Goal: Information Seeking & Learning: Learn about a topic

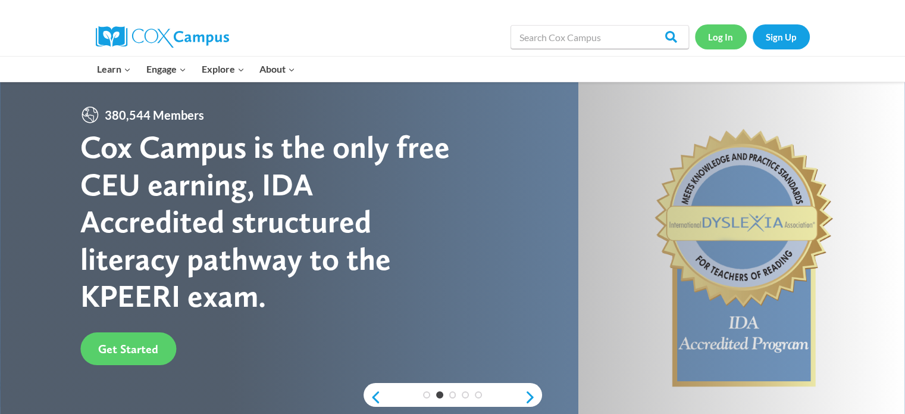
click at [727, 35] on link "Log In" at bounding box center [721, 36] width 52 height 24
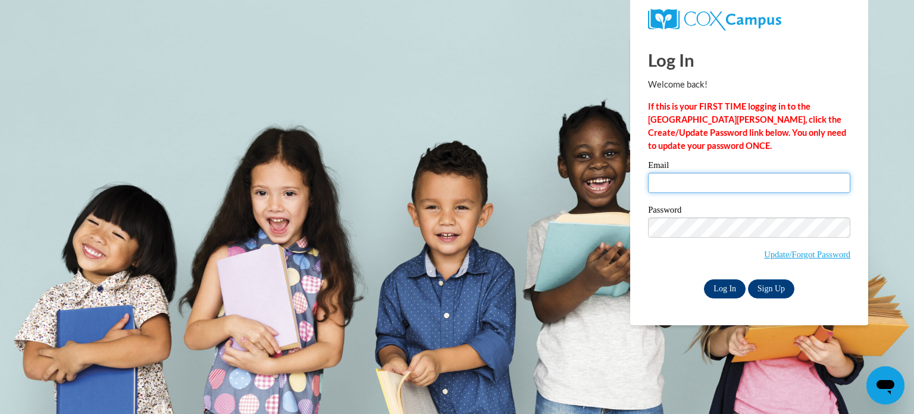
type input "aclose@triway.us"
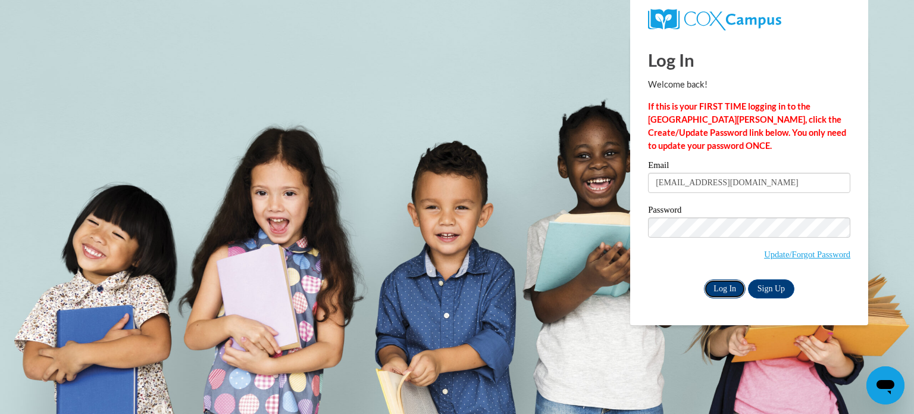
click at [735, 284] on input "Log In" at bounding box center [725, 288] width 42 height 19
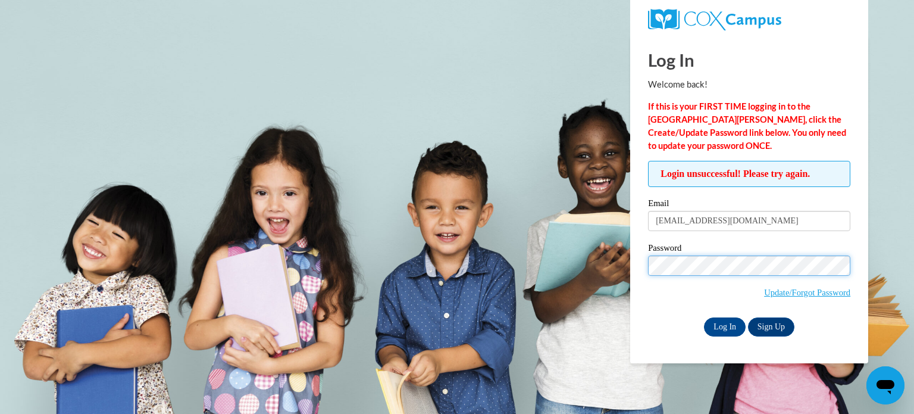
click at [704, 317] on input "Log In" at bounding box center [725, 326] width 42 height 19
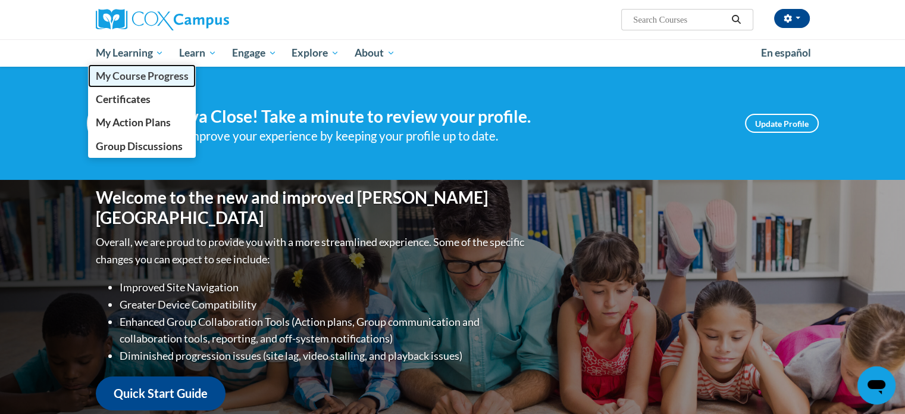
click at [143, 77] on span "My Course Progress" at bounding box center [141, 76] width 93 height 12
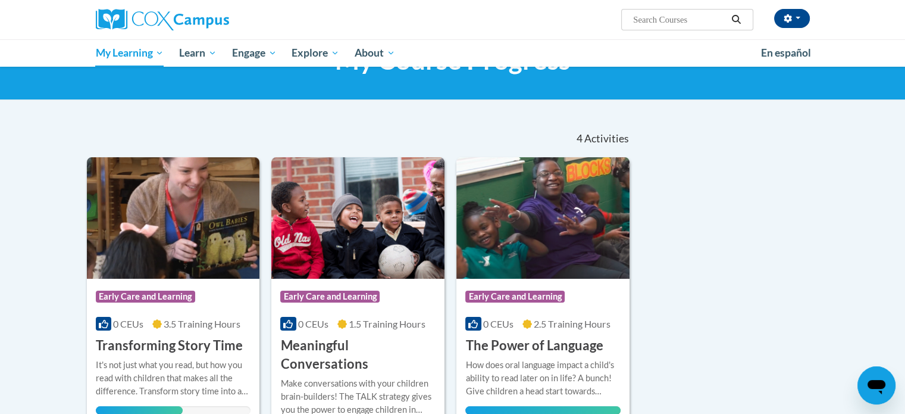
scroll to position [179, 0]
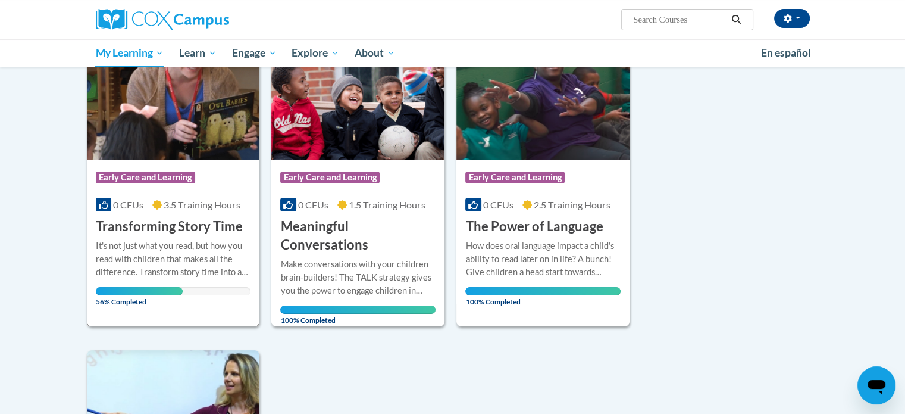
click at [207, 250] on div "It's not just what you read, but how you read with children that makes all the …" at bounding box center [173, 258] width 155 height 39
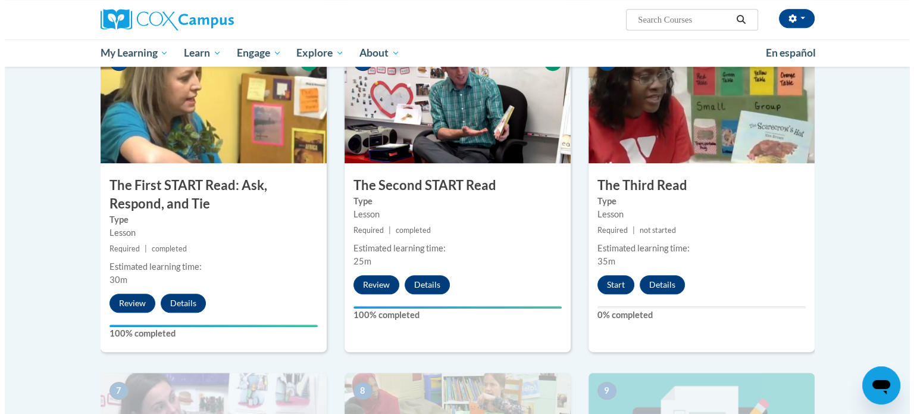
scroll to position [655, 0]
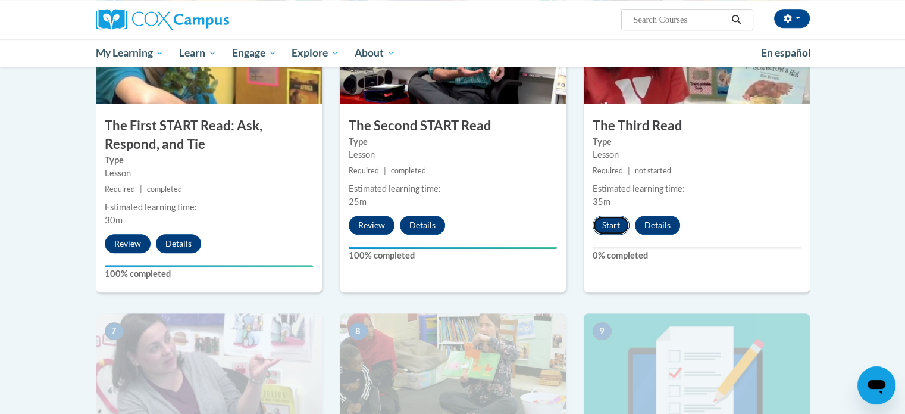
click at [600, 224] on button "Start" at bounding box center [611, 224] width 37 height 19
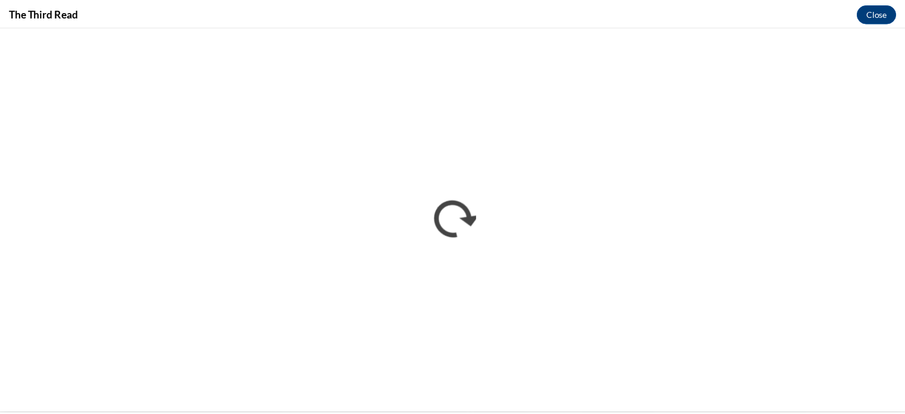
scroll to position [0, 0]
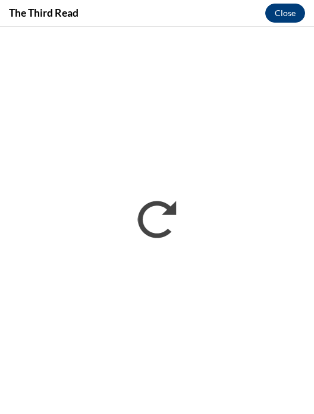
drag, startPoint x: 287, startPoint y: 1, endPoint x: 287, endPoint y: 11, distance: 10.7
click at [287, 1] on div "The Third Read Close" at bounding box center [157, 13] width 314 height 27
click at [287, 11] on button "Close" at bounding box center [285, 13] width 40 height 19
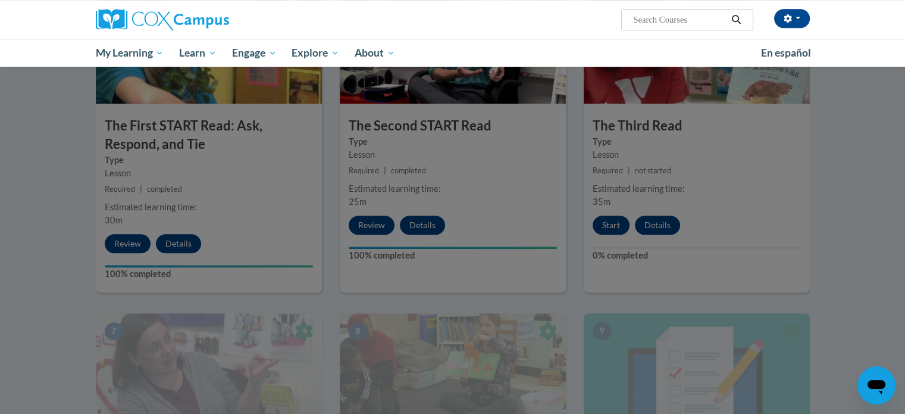
click at [747, 268] on div at bounding box center [452, 207] width 905 height 414
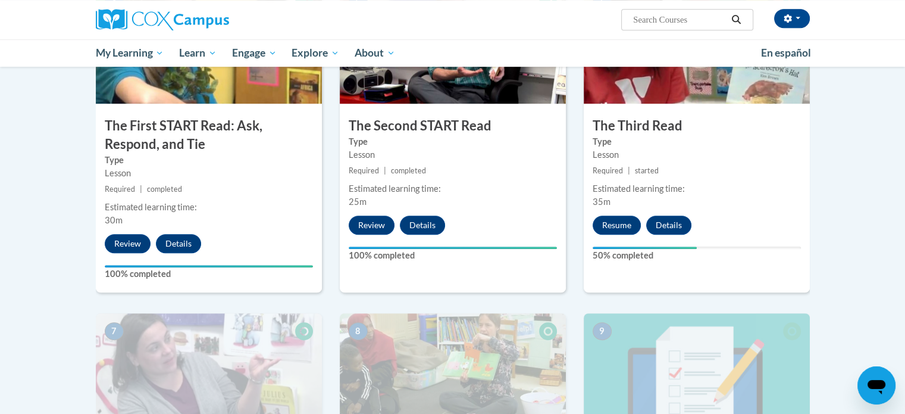
scroll to position [417, 0]
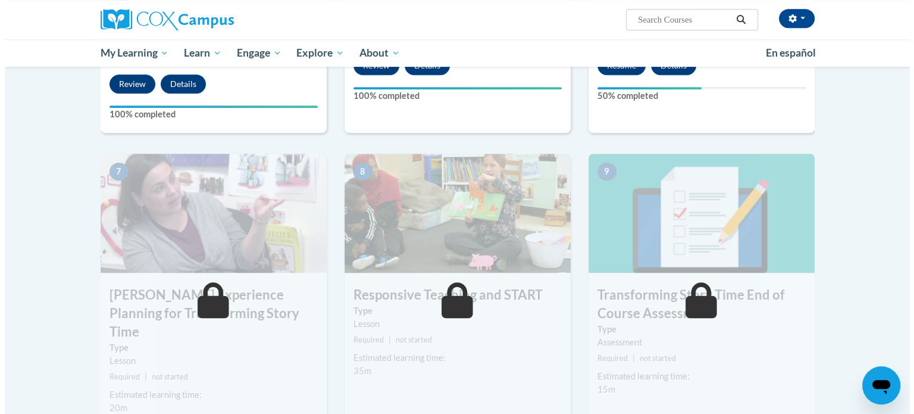
scroll to position [576, 0]
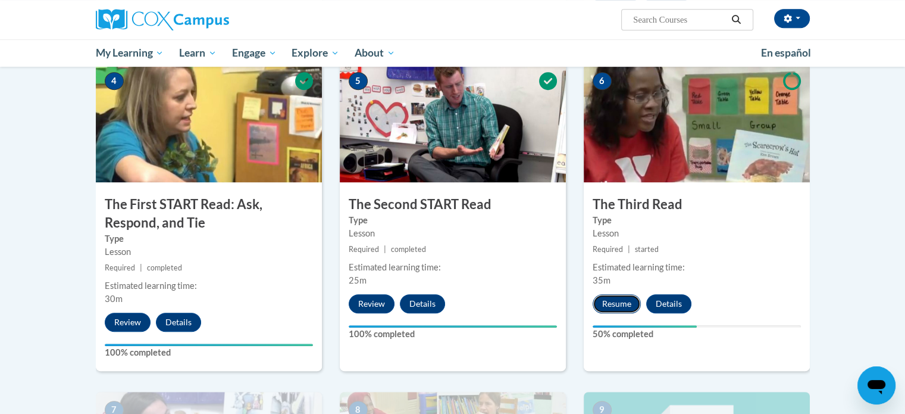
click at [624, 308] on button "Resume" at bounding box center [617, 303] width 48 height 19
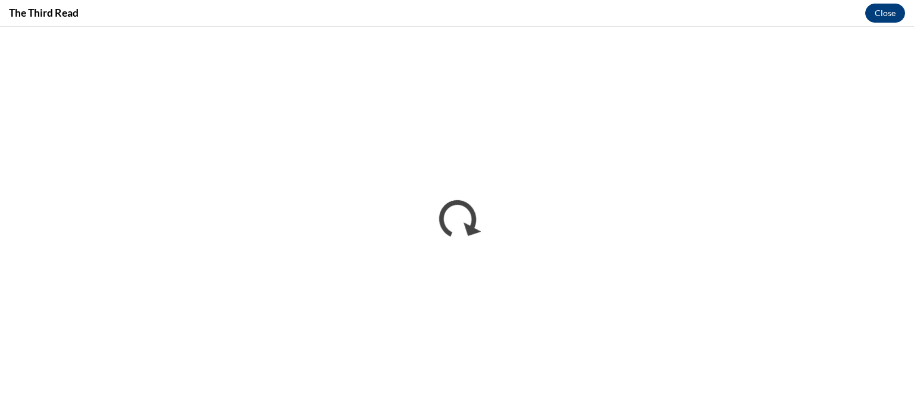
scroll to position [0, 0]
